Goal: Use online tool/utility: Utilize a website feature to perform a specific function

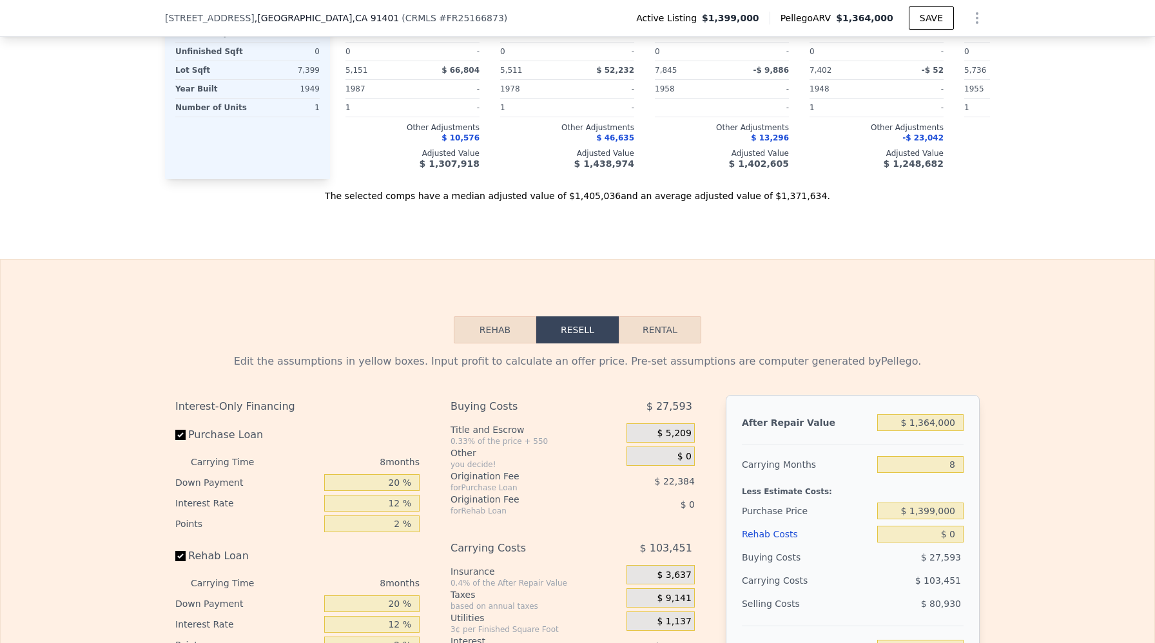
scroll to position [1951, 0]
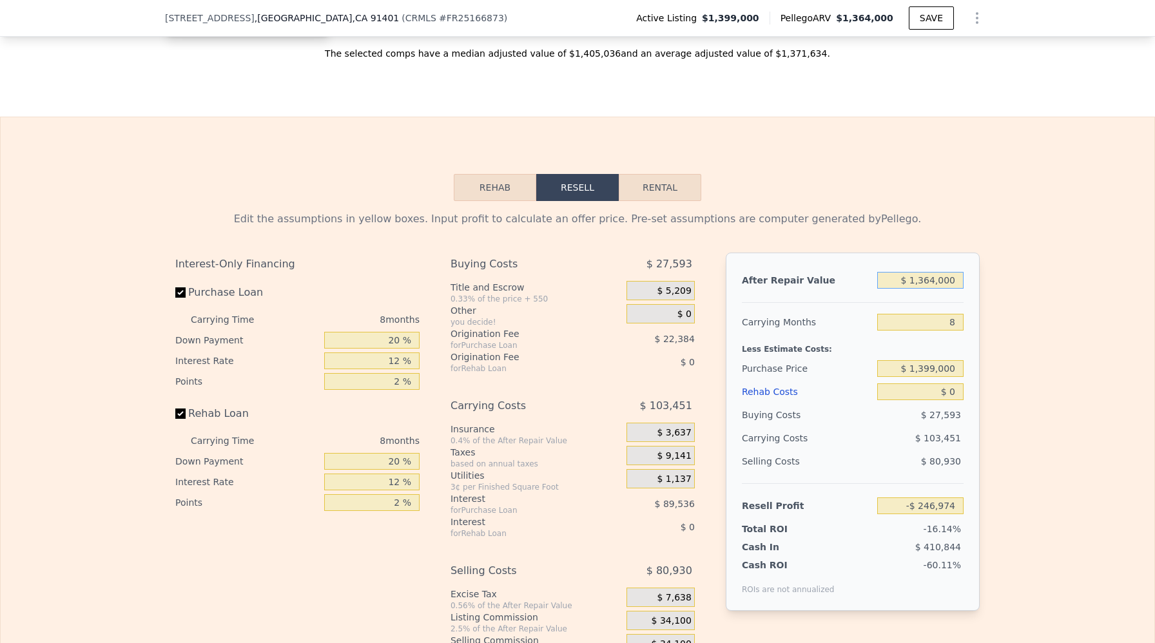
click at [924, 283] on input "$ 1,364,000" at bounding box center [920, 280] width 86 height 17
click at [936, 278] on input "$ 1,364,000" at bounding box center [920, 280] width 86 height 17
type input "$ 13,000"
type input "-$ 1,514,758"
type input "$ 1,000"
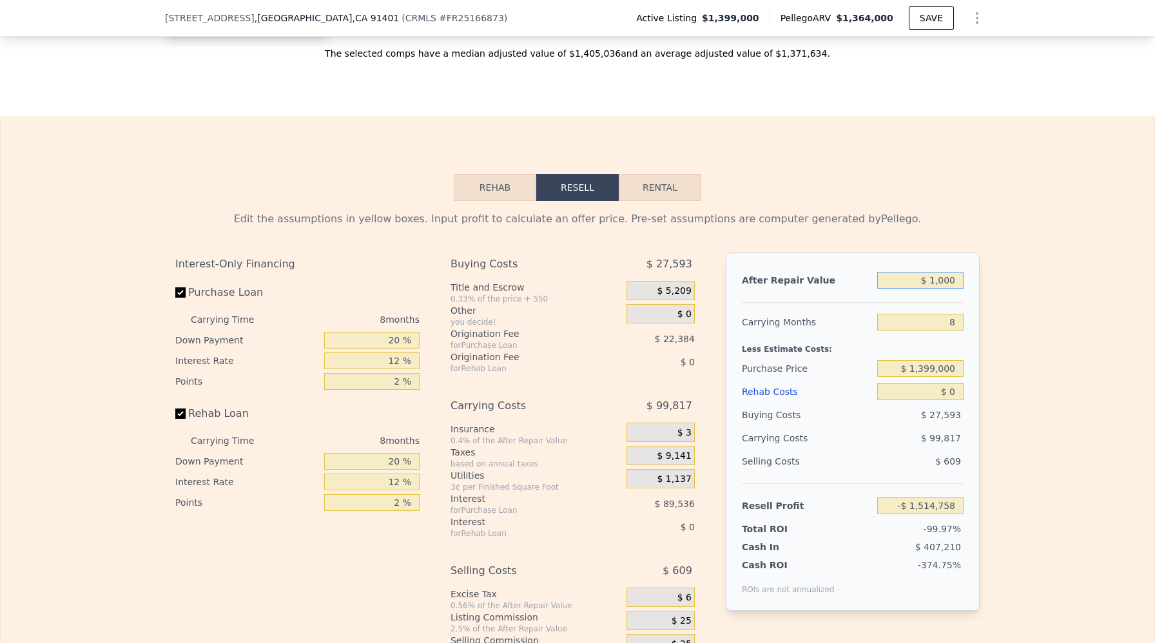
type input "-$ 1,526,019"
type input "$ 155,000"
type input "-$ 1,381,504"
type input "$ 1,550,000"
type input "-$ 72,432"
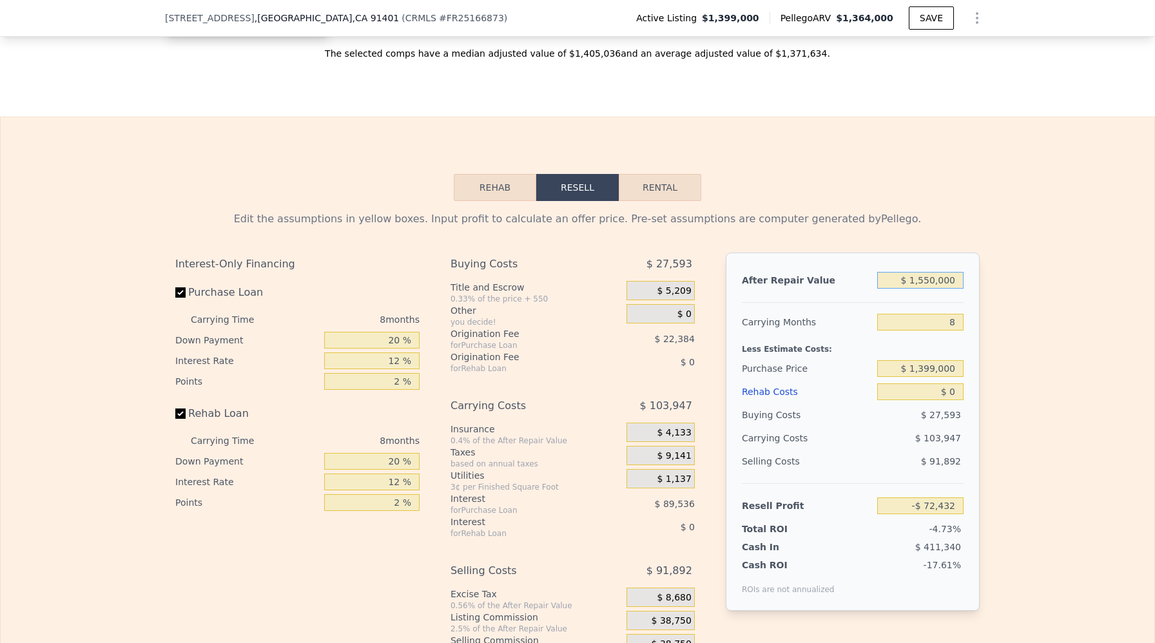
type input "$ 1,550,000"
click at [958, 318] on input "8" at bounding box center [920, 322] width 86 height 17
type input "4"
type input "-$ 20,458"
type input "4"
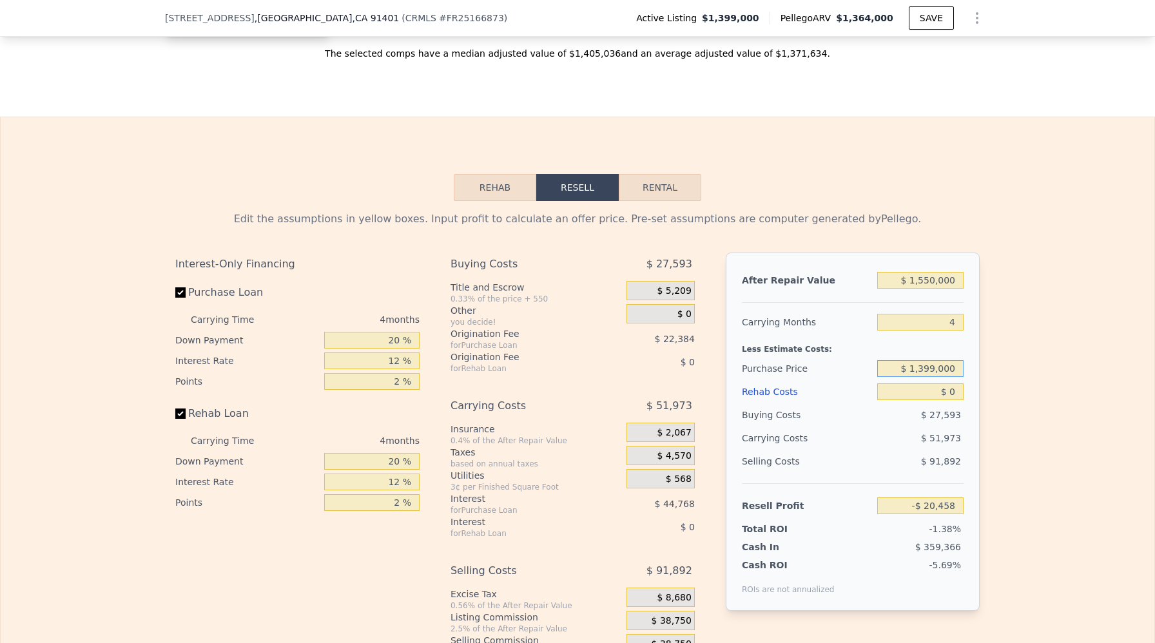
click at [929, 368] on input "$ 1,399,000" at bounding box center [920, 368] width 86 height 17
type input "$ 1,209,000"
click at [951, 391] on input "$ 0" at bounding box center [920, 392] width 86 height 17
type input "$ 179,295"
click at [950, 399] on input "$ 0" at bounding box center [920, 392] width 86 height 17
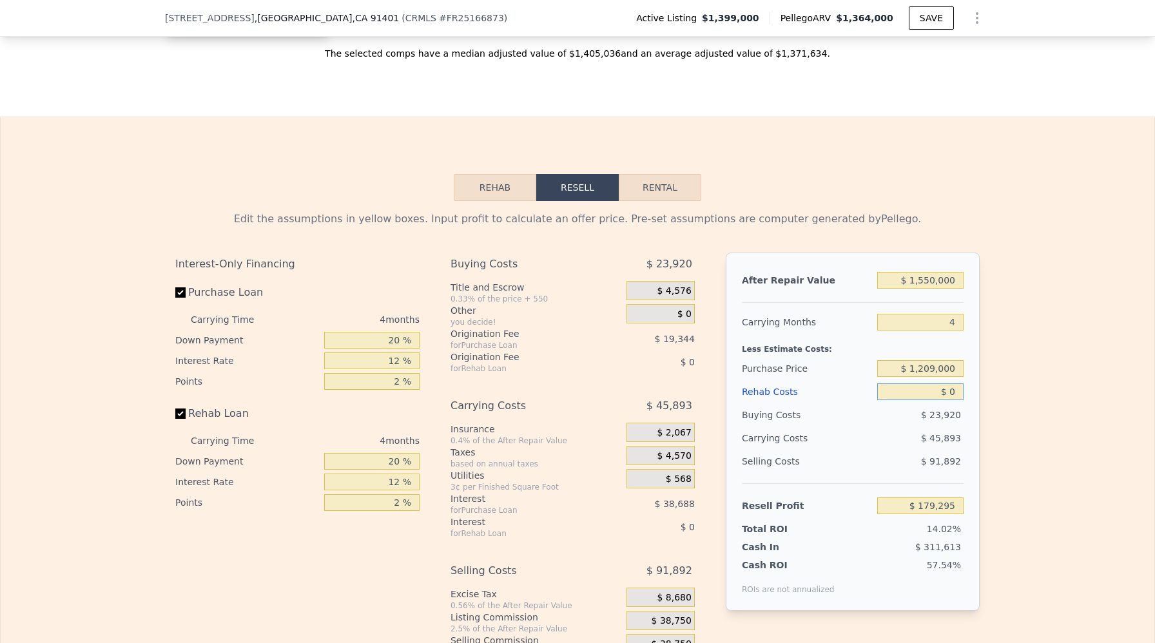
type input "$ 08"
type input "$ 179,287"
type input "$ 09"
type input "$ 179,286"
type input "$ 0900"
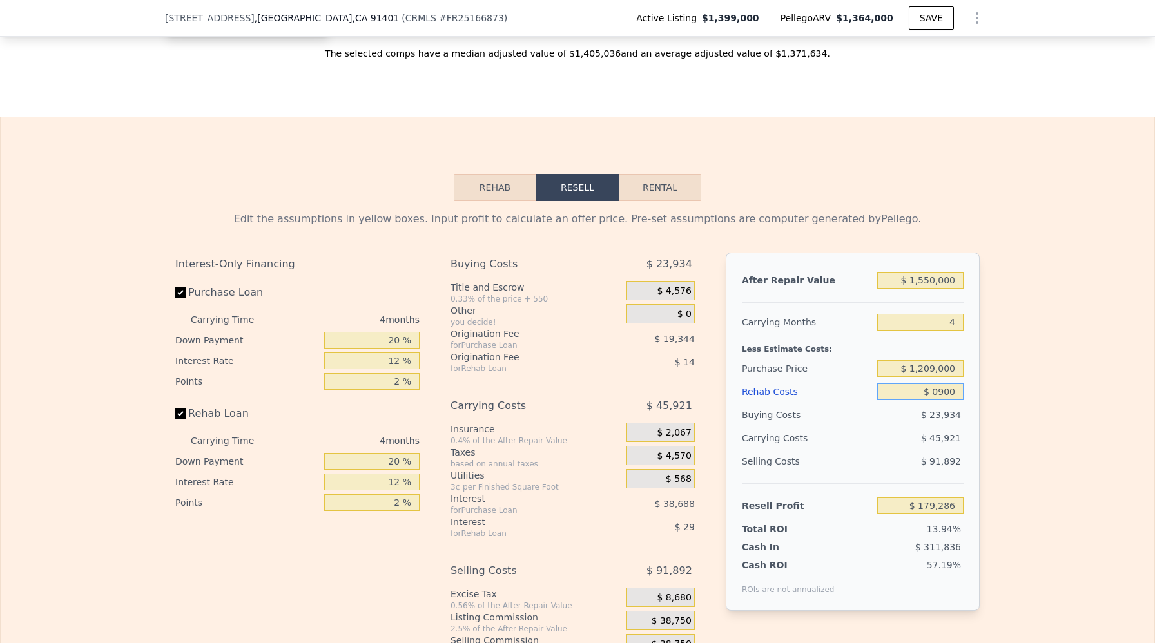
type input "$ 178,353"
click at [950, 399] on input "$ 0900" at bounding box center [920, 392] width 86 height 17
type input "$ 0"
type input "$ 179,295"
type input "$ 9,000"
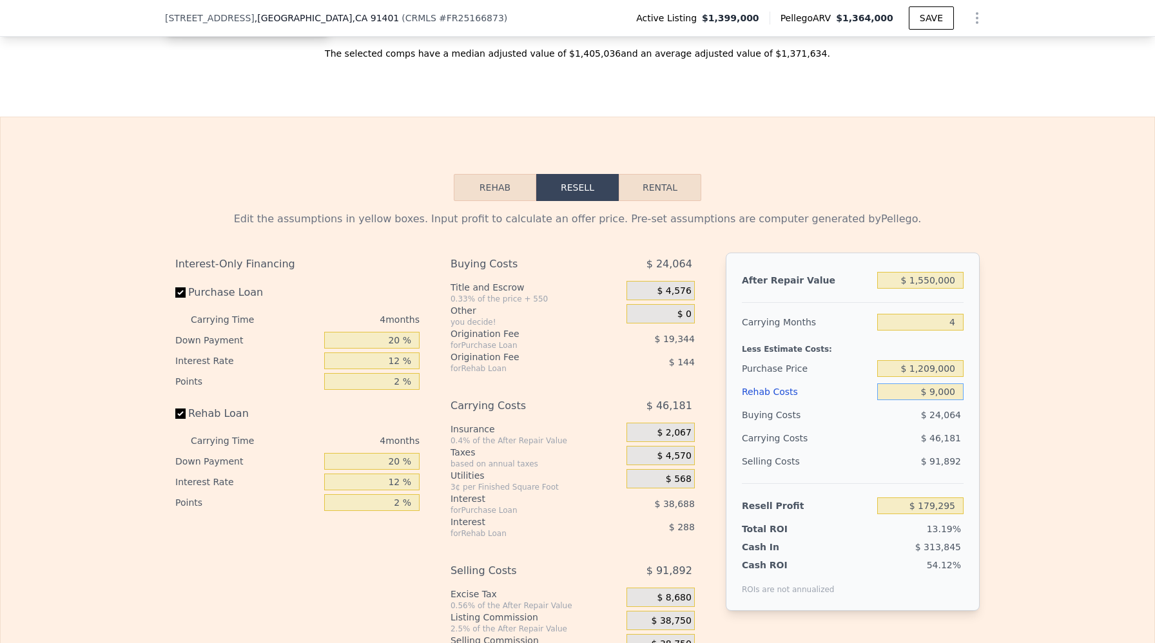
type input "$ 169,863"
type input "$ 90,000"
type input "$ 84,975"
type input "$ 90,000"
click at [835, 463] on div "Selling Costs" at bounding box center [807, 461] width 130 height 23
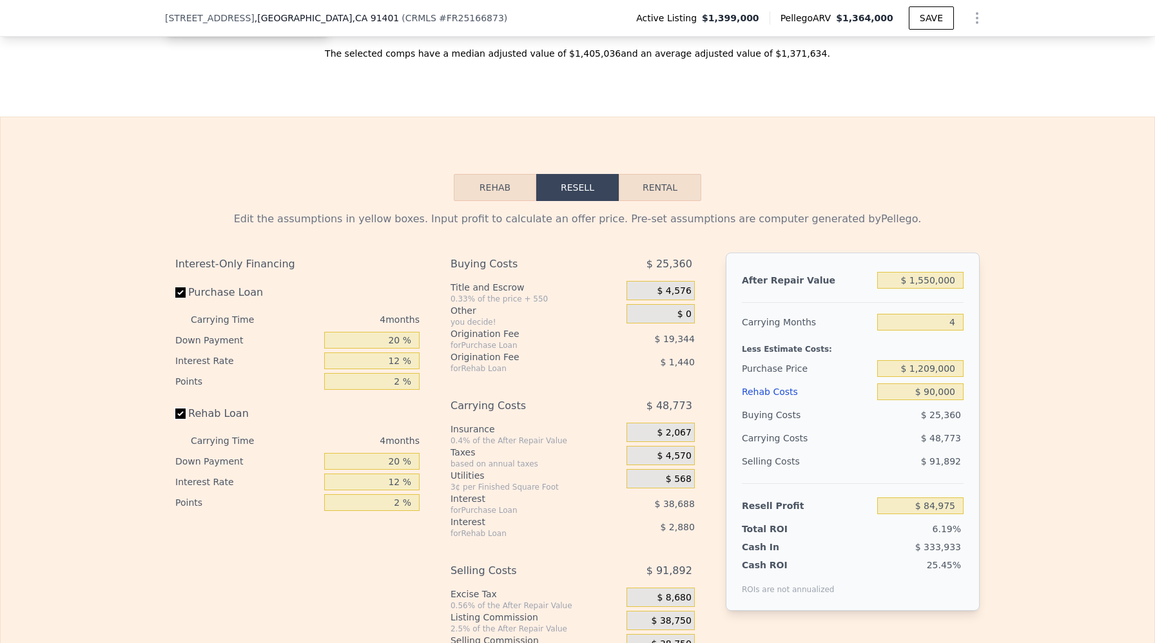
click at [181, 414] on input "Rehab Loan" at bounding box center [180, 414] width 10 height 10
checkbox input "false"
type input "$ 89,295"
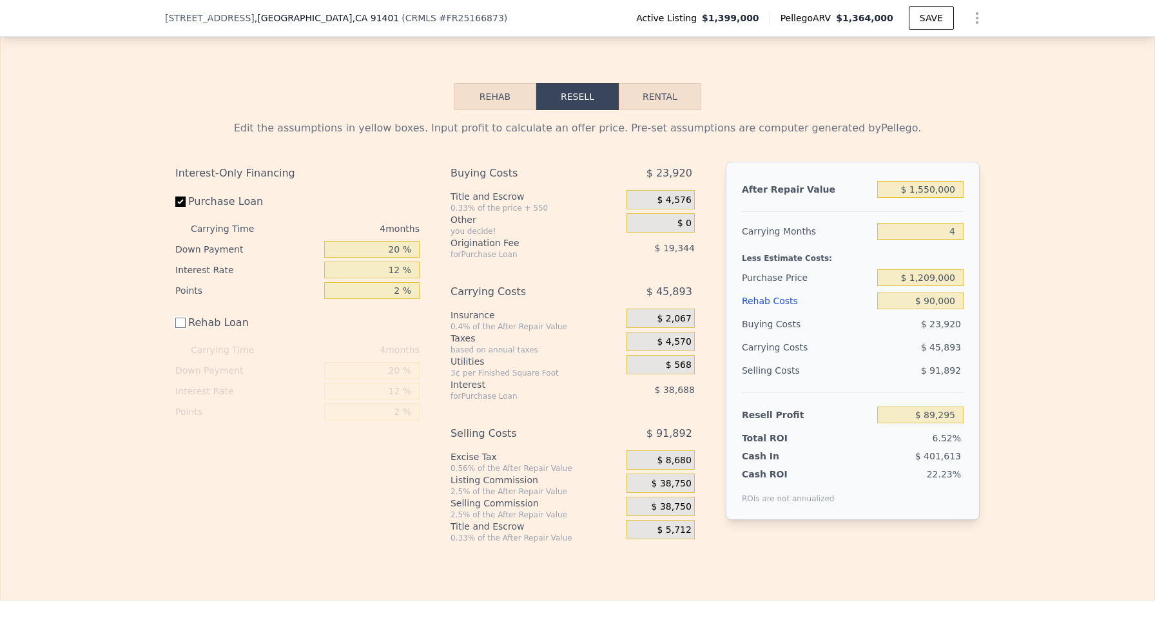
scroll to position [2079, 0]
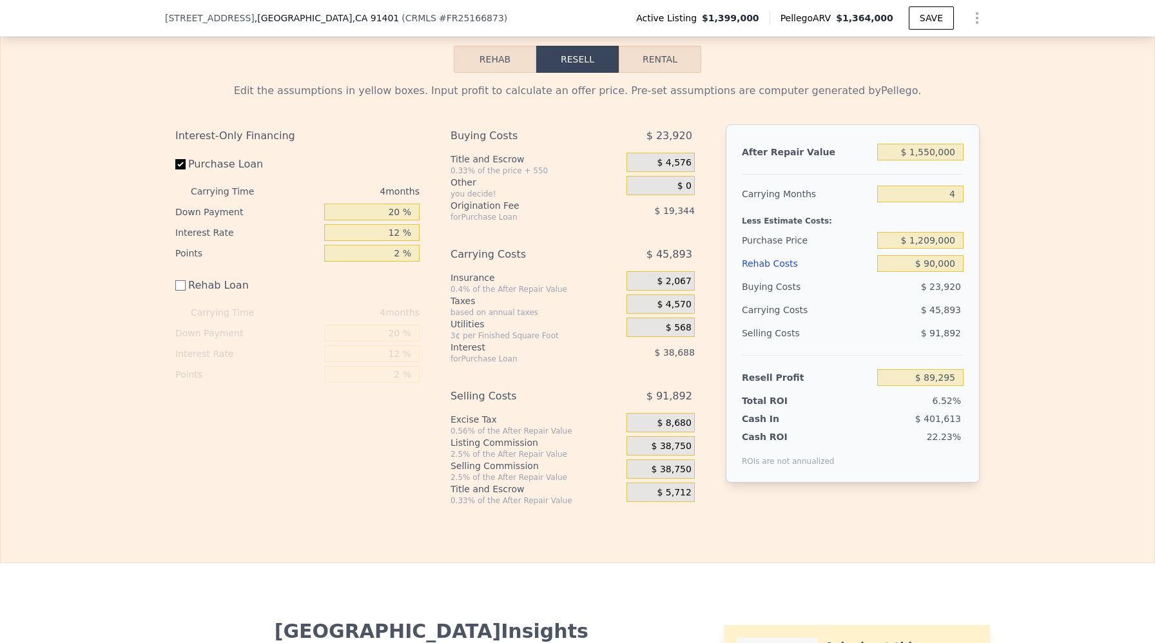
click at [650, 442] on div "$ 38,750" at bounding box center [661, 445] width 68 height 19
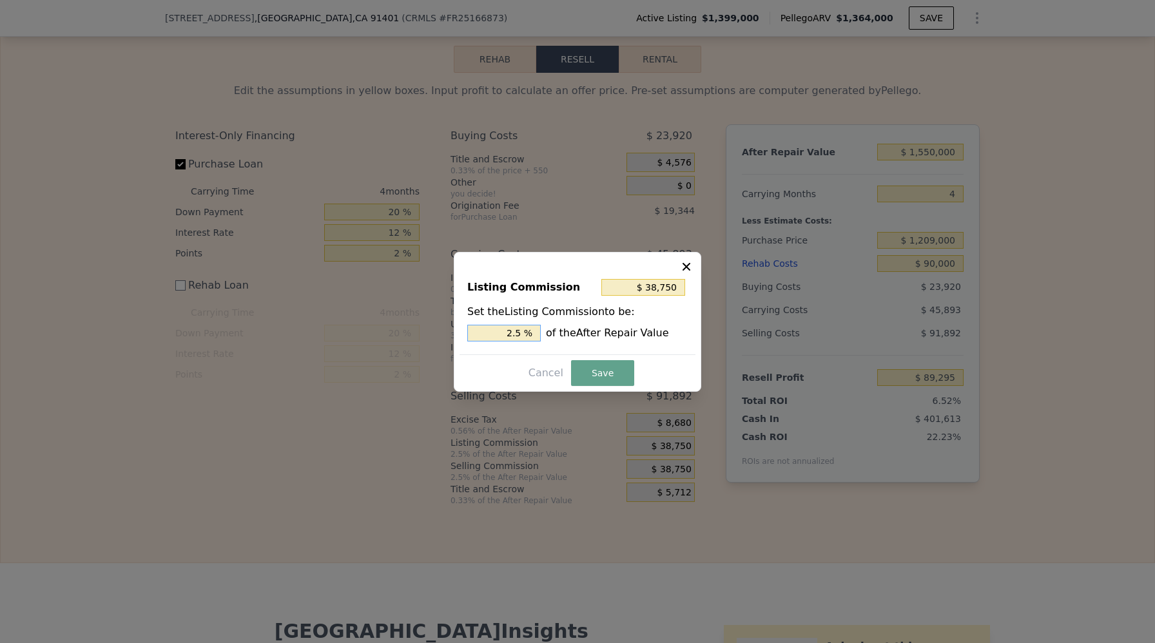
click at [525, 330] on input "2.5 %" at bounding box center [503, 333] width 73 height 17
type input "2.5 %"
type input "$ 31,000"
type input "2 %"
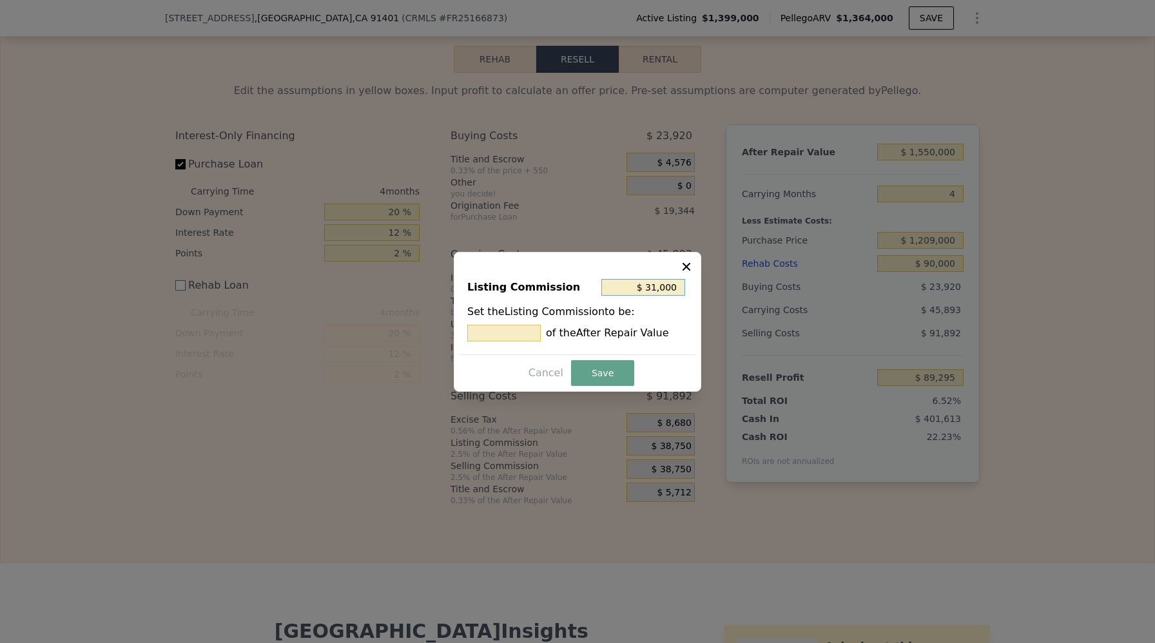
click at [636, 285] on input "$ 31,000" at bounding box center [643, 287] width 84 height 17
click at [621, 368] on button "Save" at bounding box center [602, 373] width 63 height 26
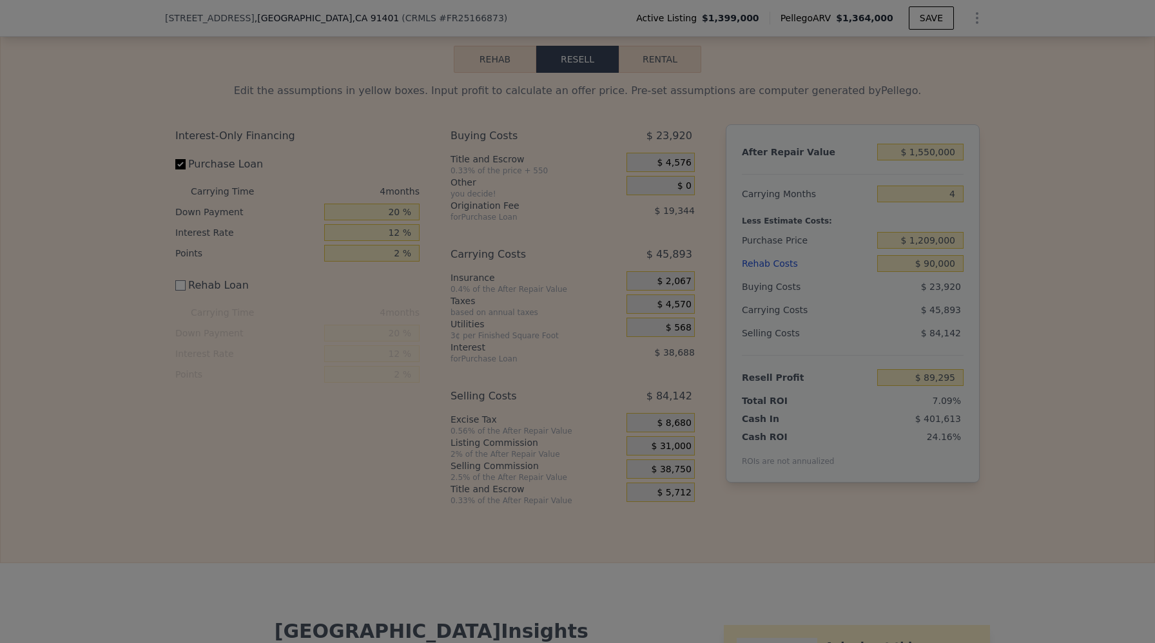
type input "$ 97,045"
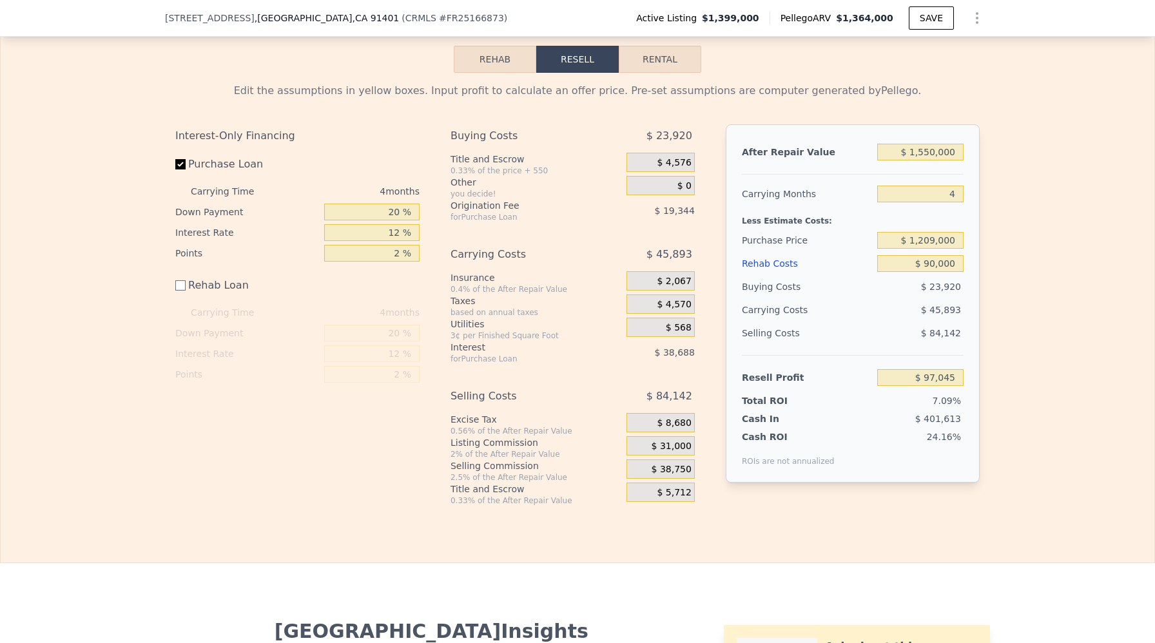
click at [676, 164] on span "$ 4,576" at bounding box center [674, 163] width 34 height 12
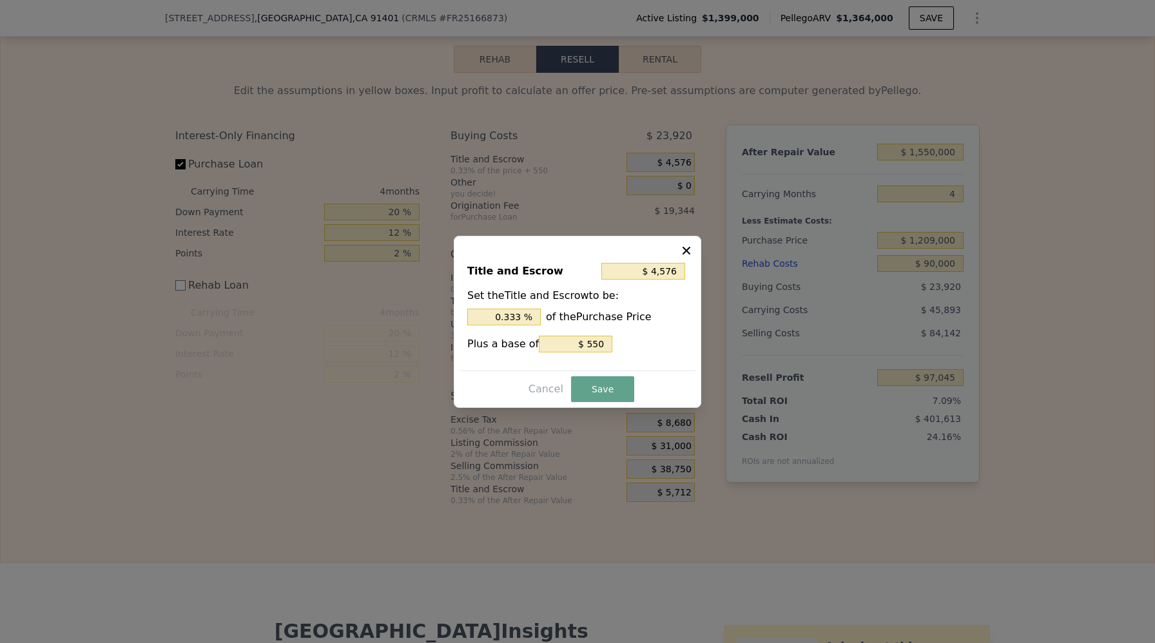
click at [690, 247] on icon at bounding box center [686, 250] width 13 height 13
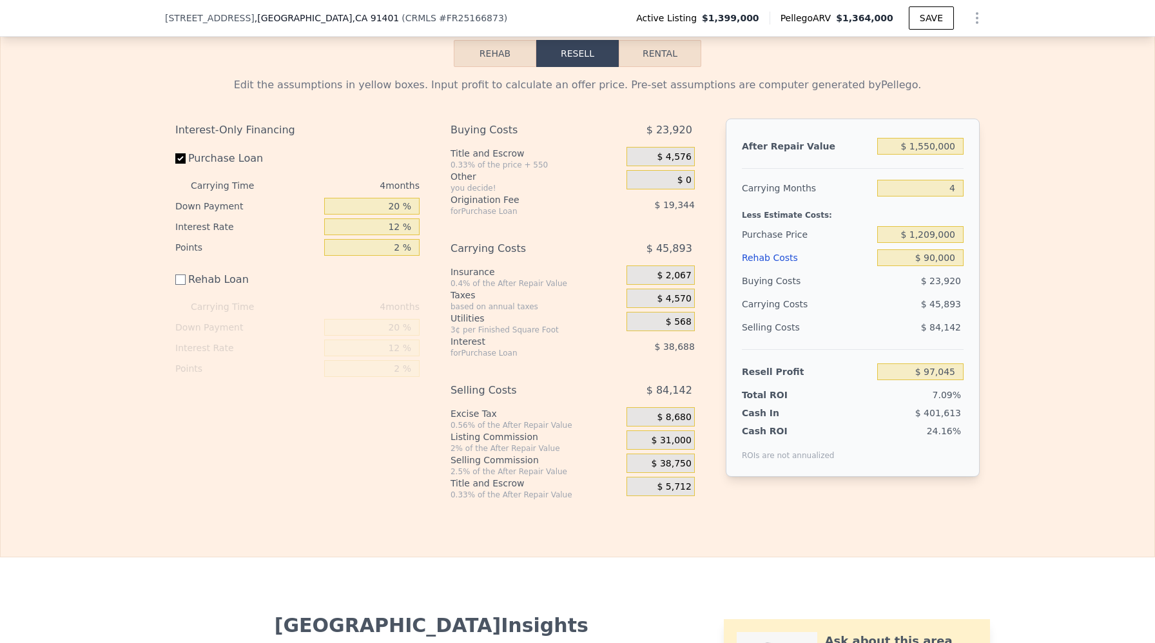
scroll to position [2081, 0]
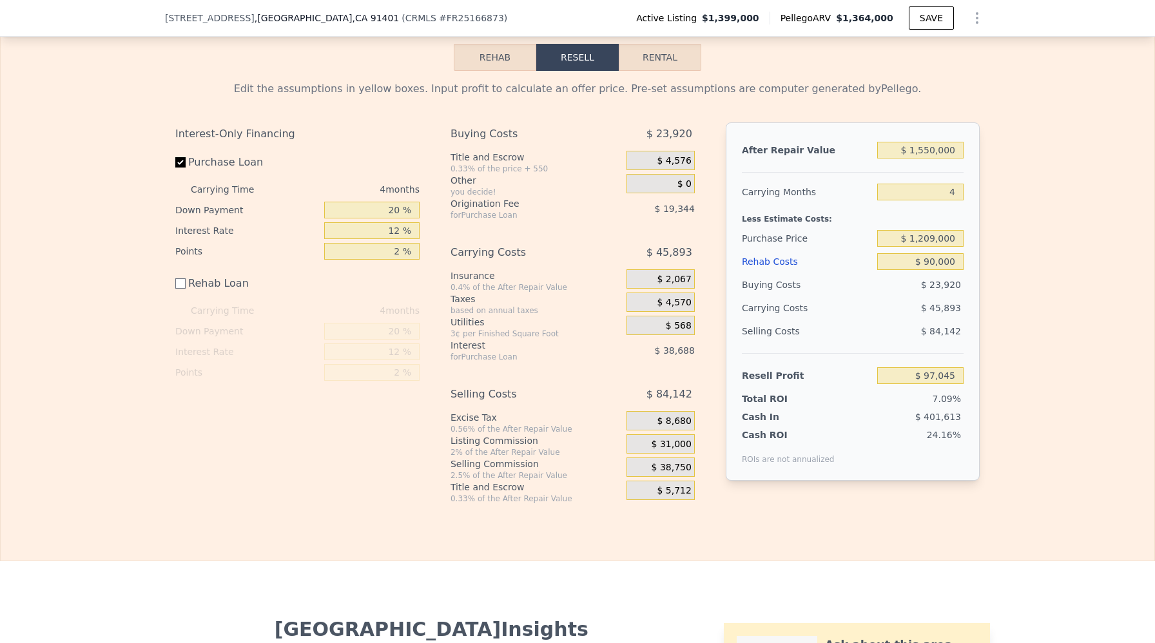
click at [655, 443] on span "$ 31,000" at bounding box center [672, 445] width 40 height 12
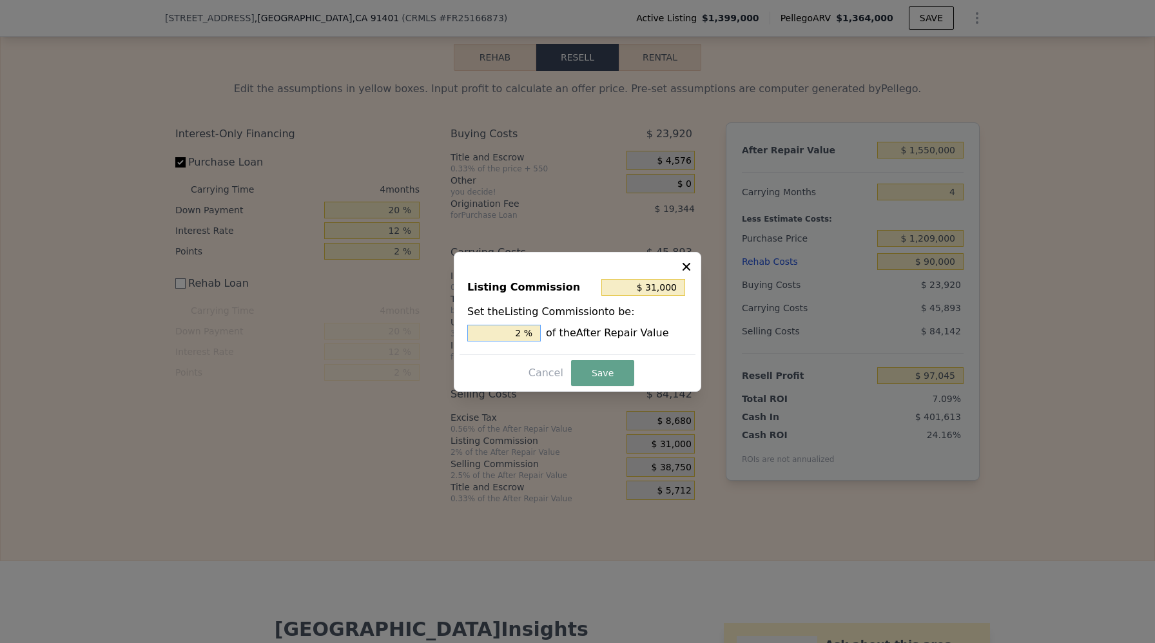
click at [529, 330] on input "2 %" at bounding box center [503, 333] width 73 height 17
type input "2 %"
click at [638, 286] on input "$ 31,000" at bounding box center [643, 287] width 84 height 17
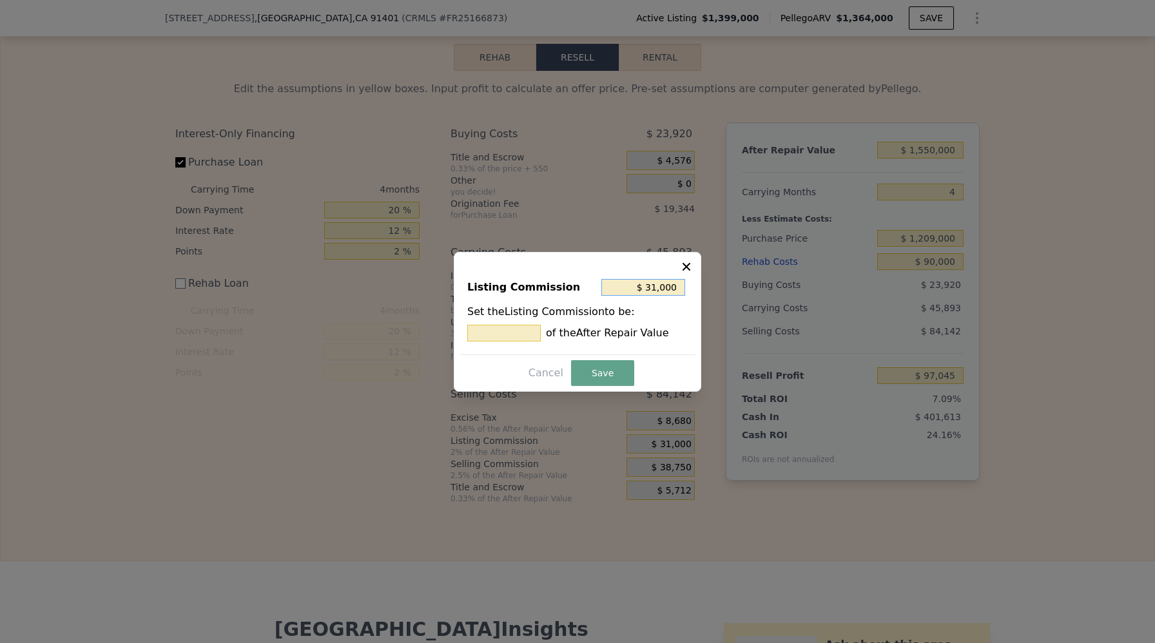
click at [638, 286] on input "$ 31,000" at bounding box center [643, 287] width 84 height 17
type input "$ 0"
type input "0 %"
type input "$ 09"
type input "0.001 %"
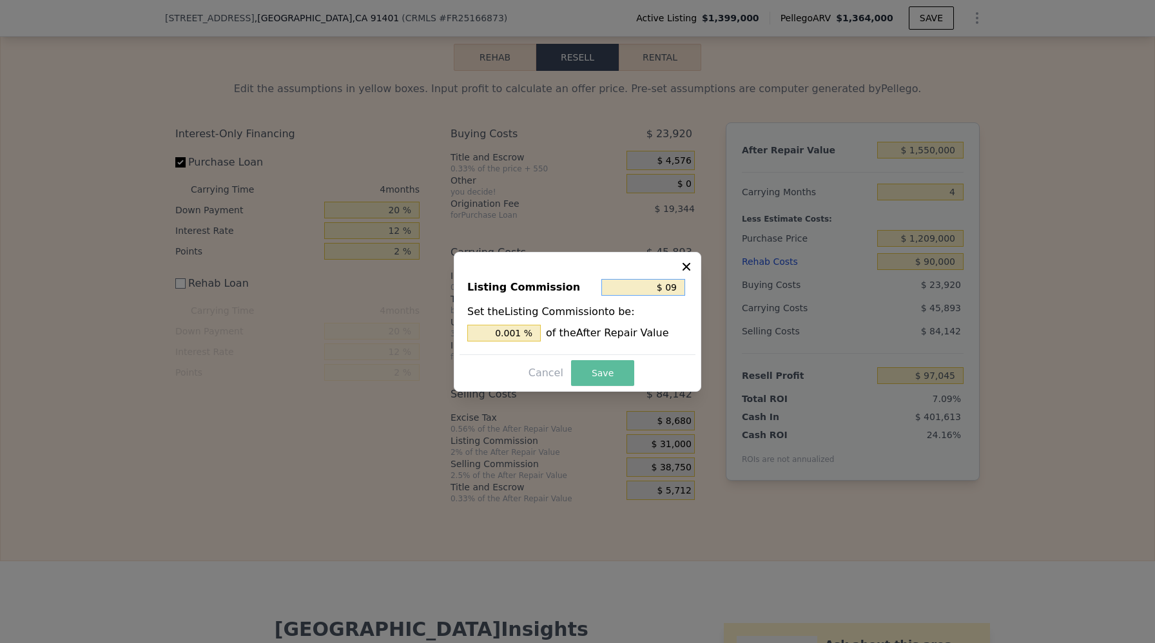
type input "$ 0"
type input "0 %"
type input "$ 0"
click at [598, 373] on button "Save" at bounding box center [602, 373] width 63 height 26
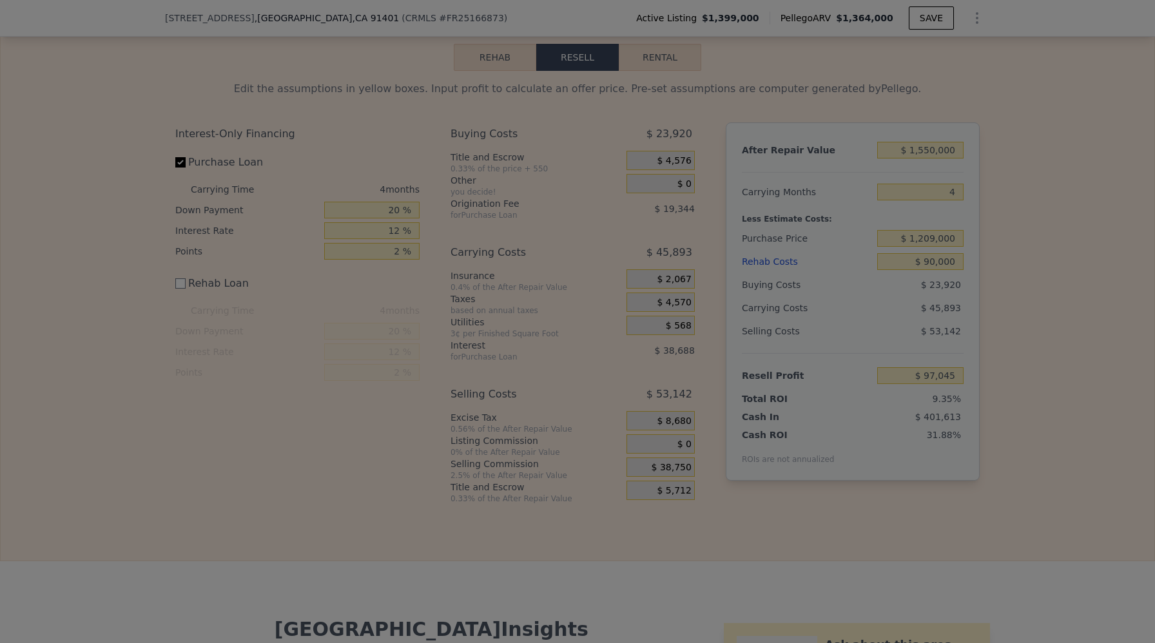
type input "$ 128,045"
